Goal: Find specific page/section: Find specific page/section

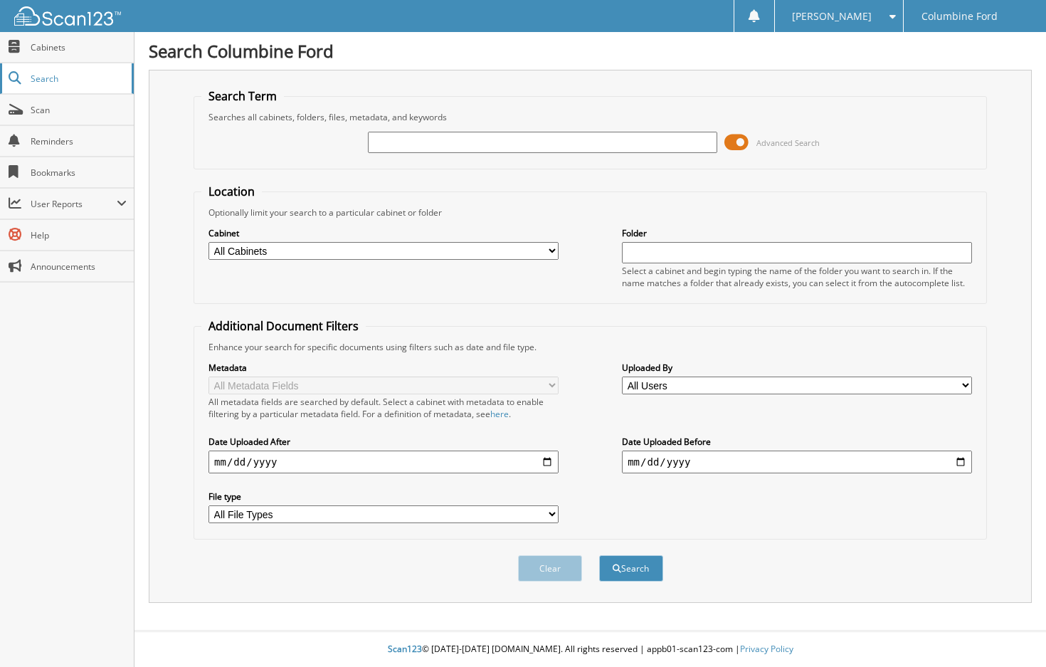
click at [46, 75] on span "Search" at bounding box center [78, 79] width 94 height 12
click at [736, 139] on span at bounding box center [737, 142] width 24 height 21
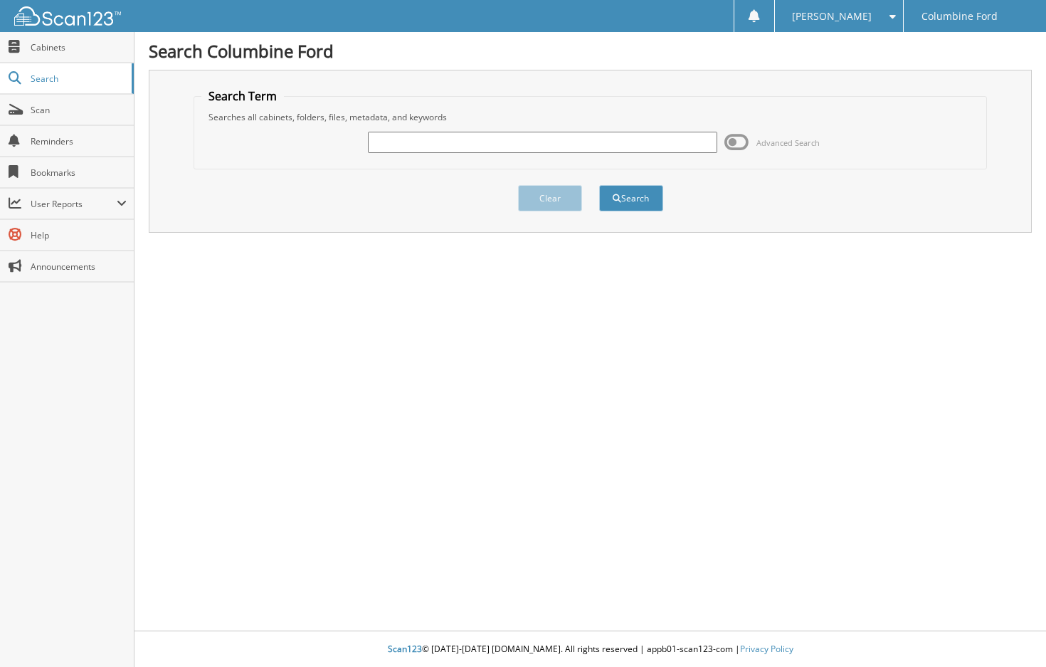
click at [594, 133] on input "text" at bounding box center [543, 142] width 350 height 21
type input "F2550"
click at [599, 185] on button "Search" at bounding box center [631, 198] width 64 height 26
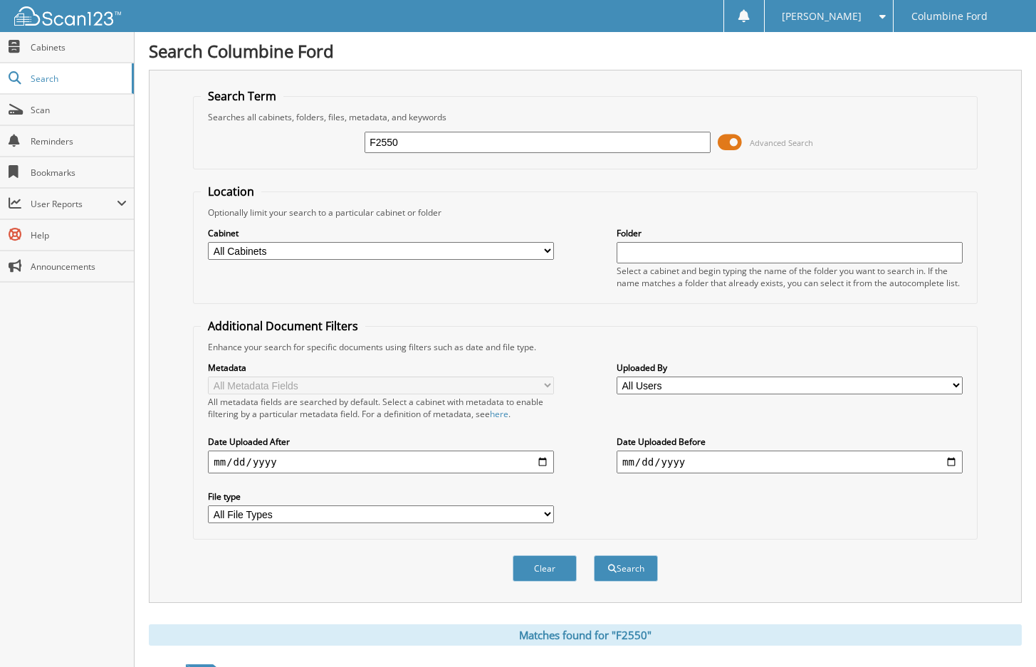
click at [392, 142] on input "F2550" at bounding box center [537, 142] width 346 height 21
type input "F25550"
click at [594, 555] on button "Search" at bounding box center [626, 568] width 64 height 26
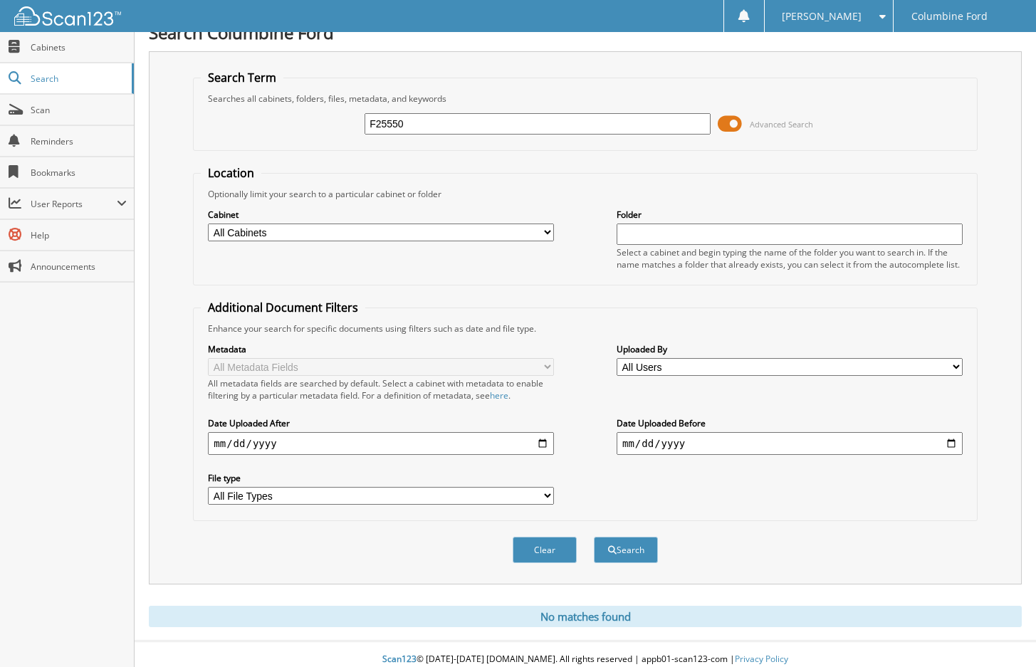
scroll to position [29, 0]
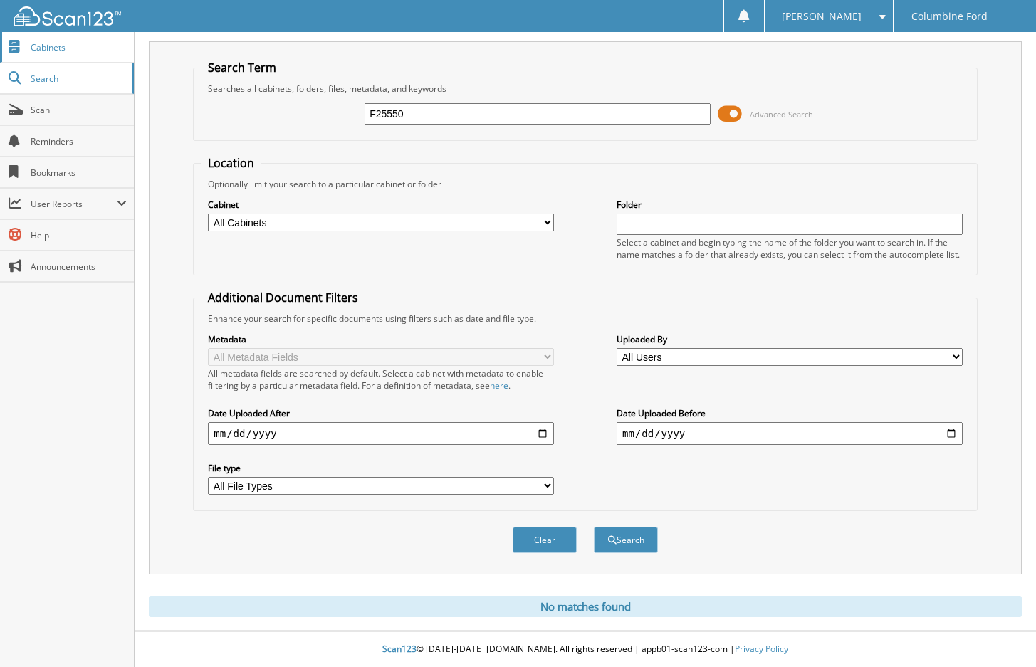
click at [46, 54] on link "Cabinets" at bounding box center [67, 47] width 134 height 31
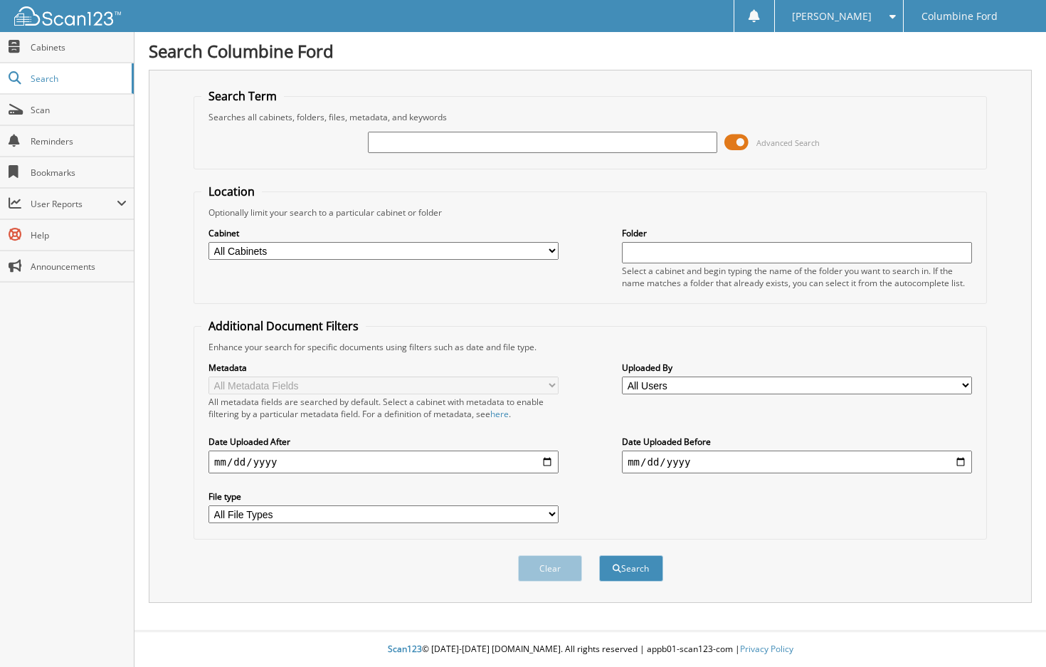
click at [745, 146] on span at bounding box center [737, 142] width 24 height 21
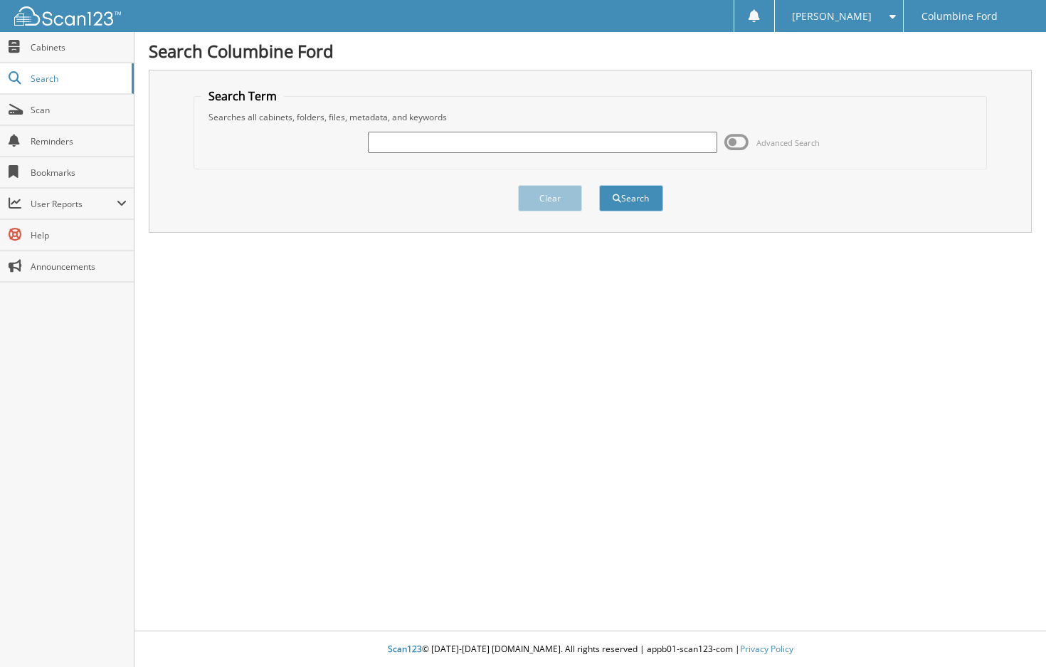
click at [621, 142] on input "text" at bounding box center [543, 142] width 350 height 21
type input "[PERSON_NAME]"
click at [599, 185] on button "Search" at bounding box center [631, 198] width 64 height 26
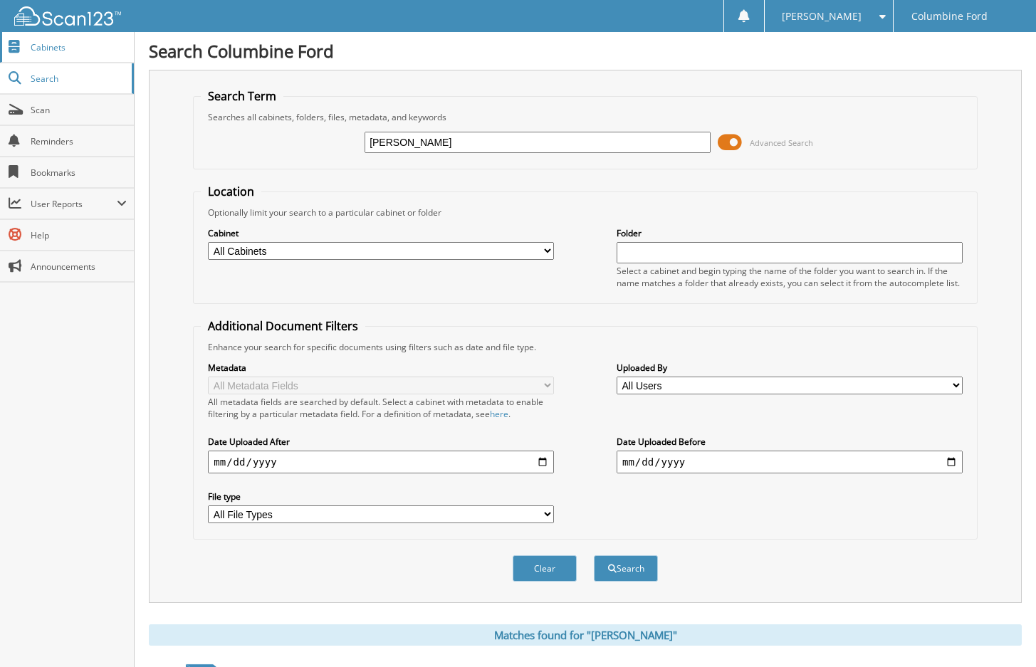
click at [38, 61] on link "Cabinets" at bounding box center [67, 47] width 134 height 31
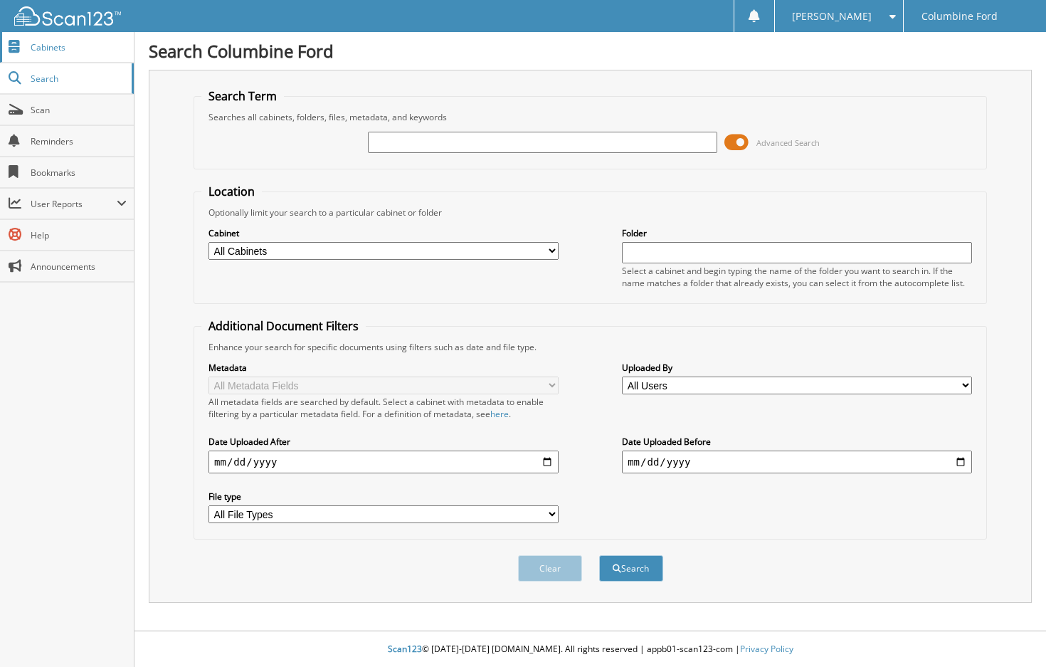
click at [65, 53] on link "Cabinets" at bounding box center [67, 47] width 134 height 31
